Goal: Navigation & Orientation: Find specific page/section

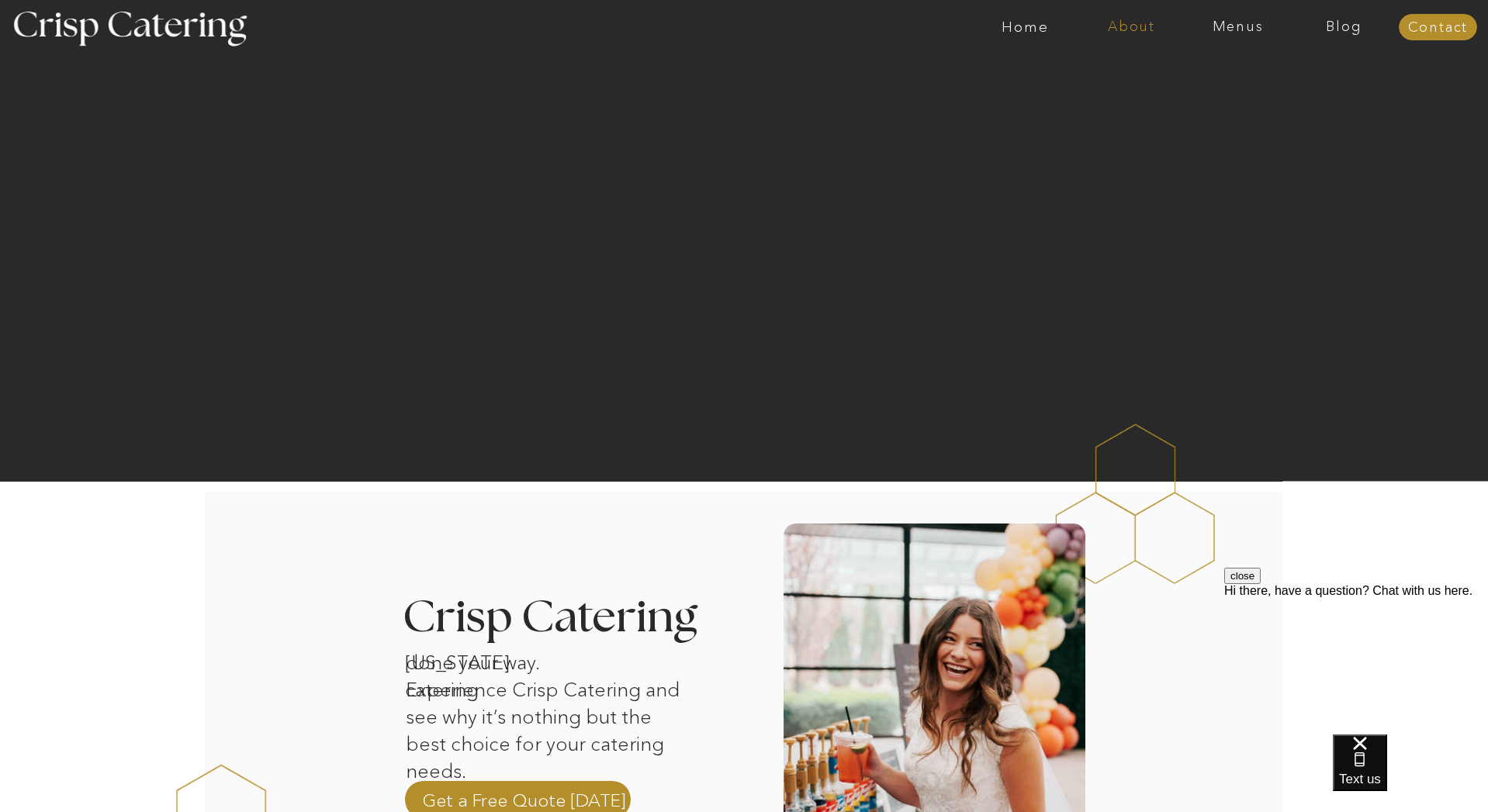
click at [1143, 26] on nav "About" at bounding box center [1131, 27] width 106 height 16
click at [1029, 32] on nav "Home" at bounding box center [1025, 27] width 106 height 16
click at [1240, 30] on nav "Menus" at bounding box center [1237, 27] width 106 height 16
click at [1224, 71] on nav "Summer (Mar-Aug)" at bounding box center [1242, 70] width 139 height 15
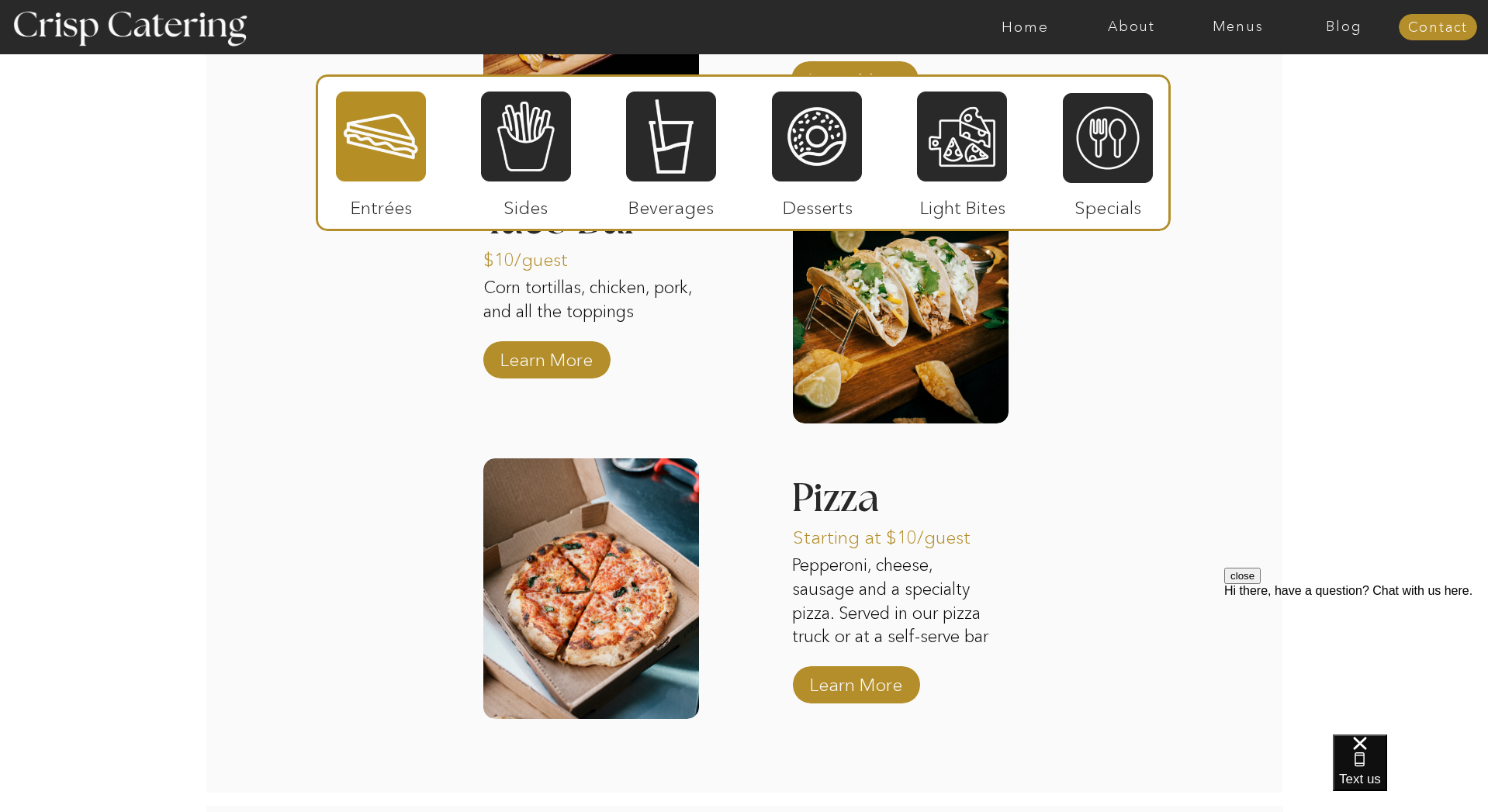
scroll to position [2135, 0]
